Goal: Transaction & Acquisition: Purchase product/service

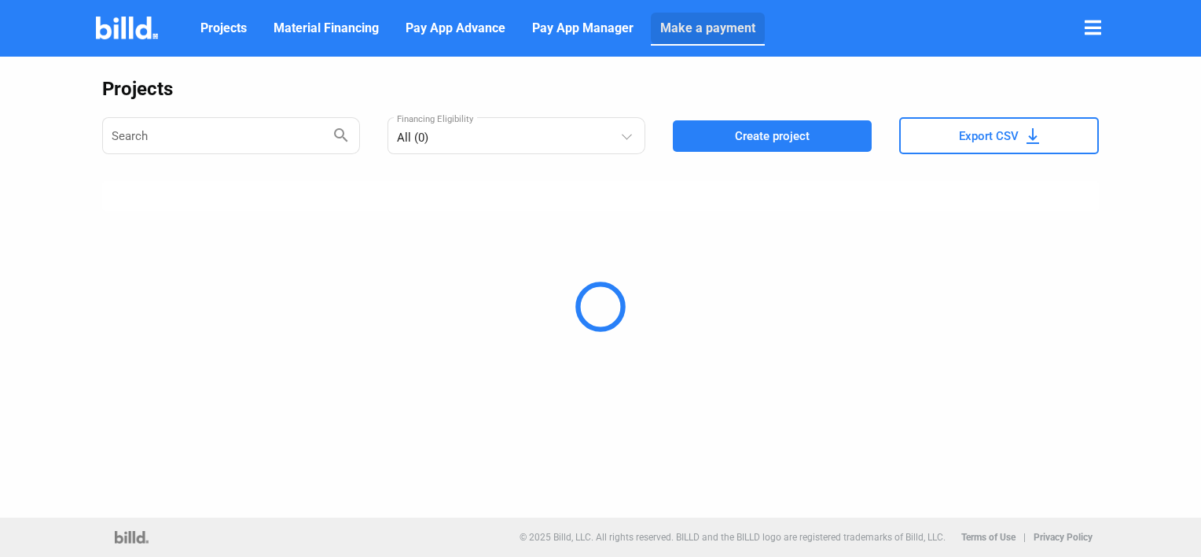
click at [714, 44] on link "Make a payment" at bounding box center [708, 28] width 114 height 31
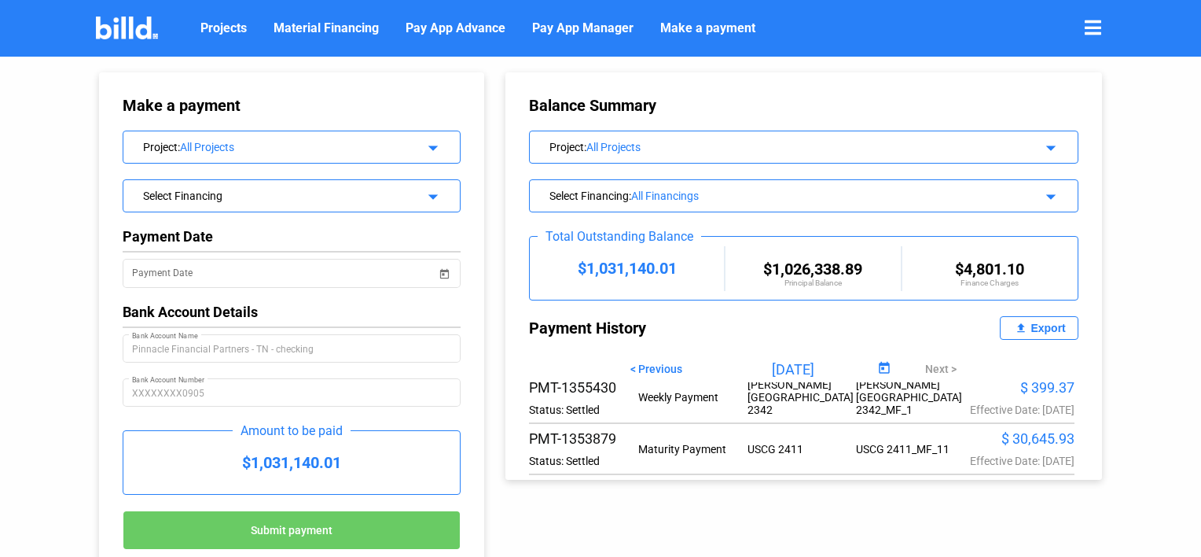
click at [890, 313] on div "[GEOGRAPHIC_DATA] - [GEOGRAPHIC_DATA] C_MF_1" at bounding box center [910, 288] width 109 height 50
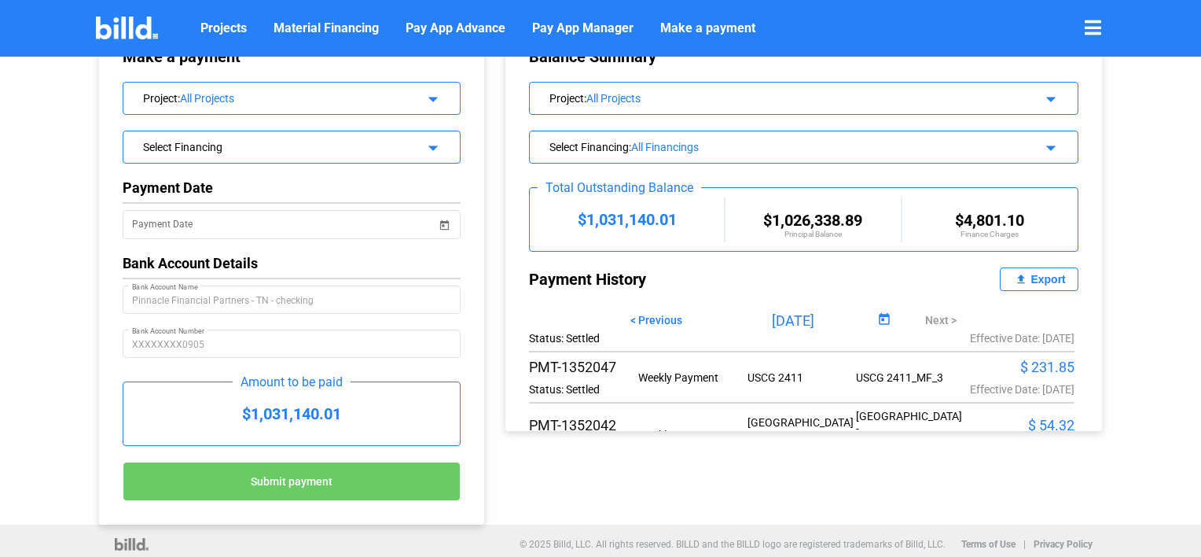
scroll to position [3043, 0]
